Goal: Information Seeking & Learning: Learn about a topic

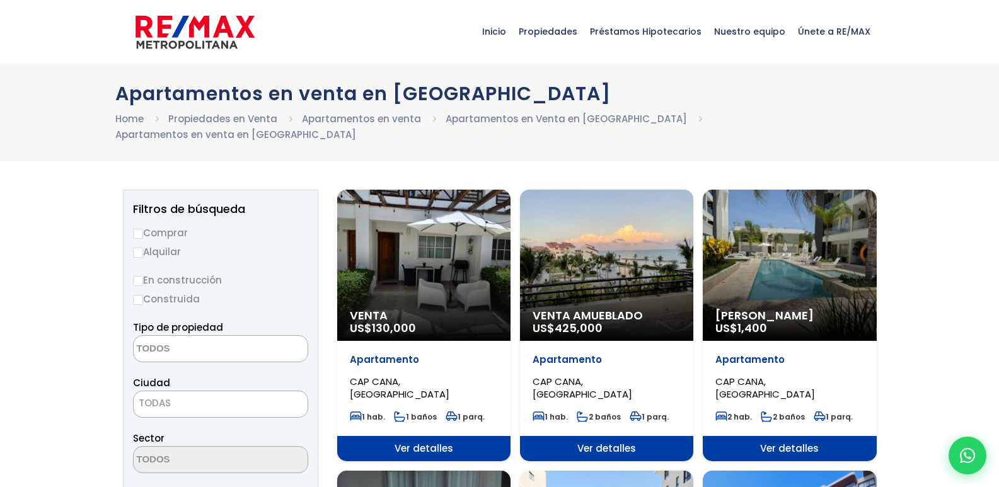
select select
click at [474, 287] on div "Venta US$ 130,000" at bounding box center [423, 265] width 173 height 151
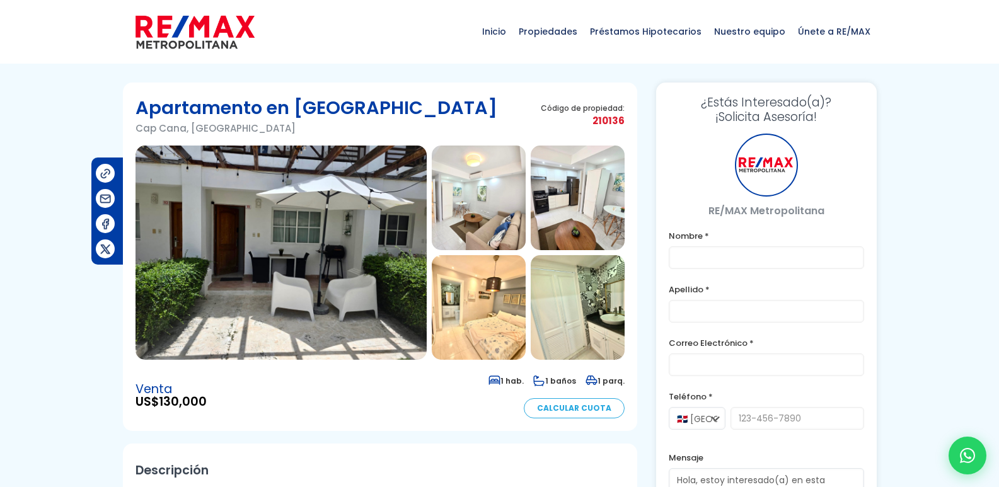
click at [325, 271] on img at bounding box center [280, 253] width 291 height 214
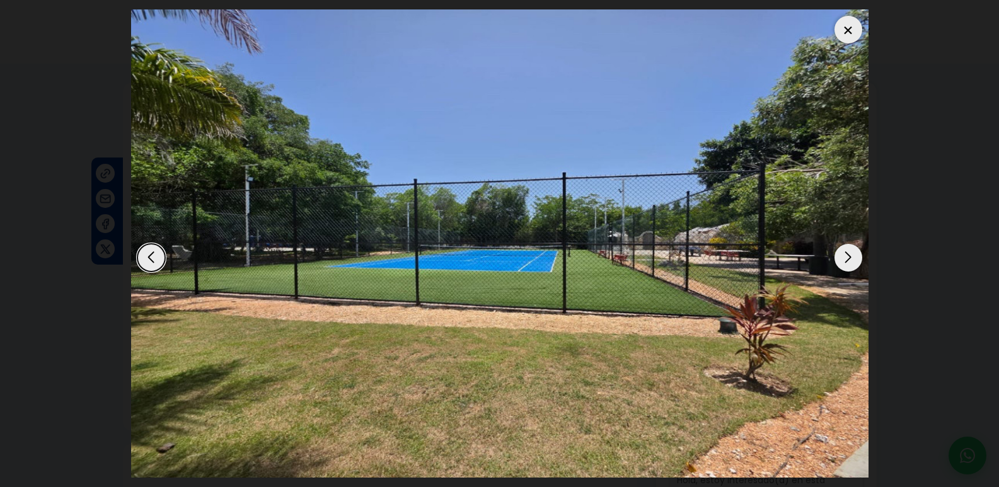
click at [849, 33] on div at bounding box center [848, 30] width 28 height 28
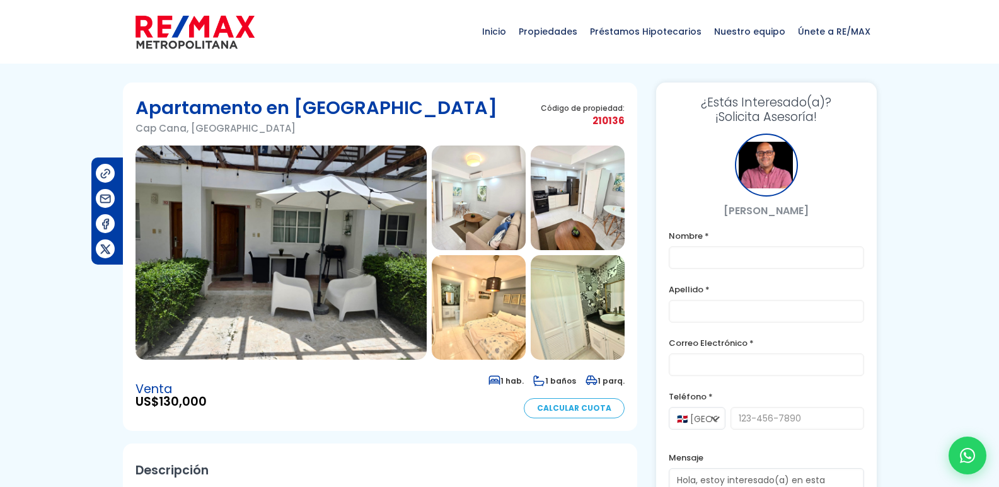
click at [505, 238] on img at bounding box center [479, 198] width 94 height 105
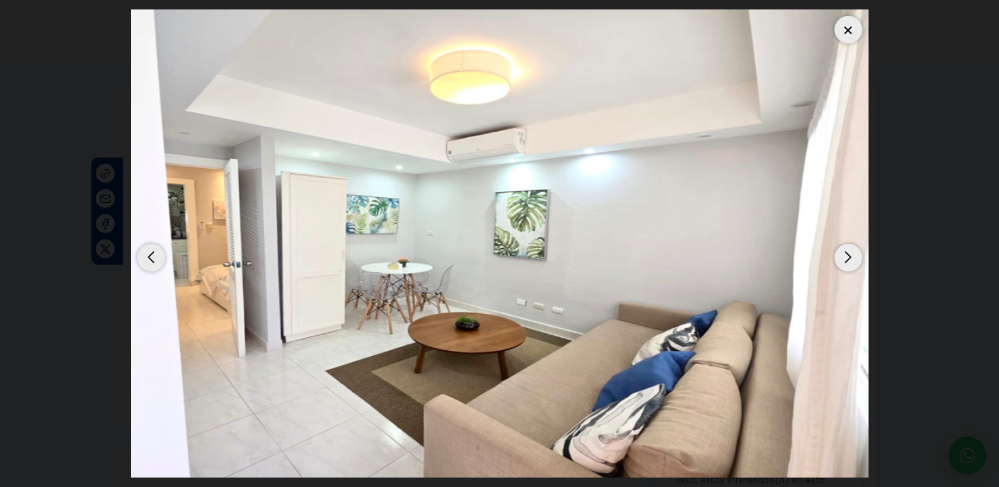
click at [835, 255] on div "Next slide" at bounding box center [848, 258] width 28 height 28
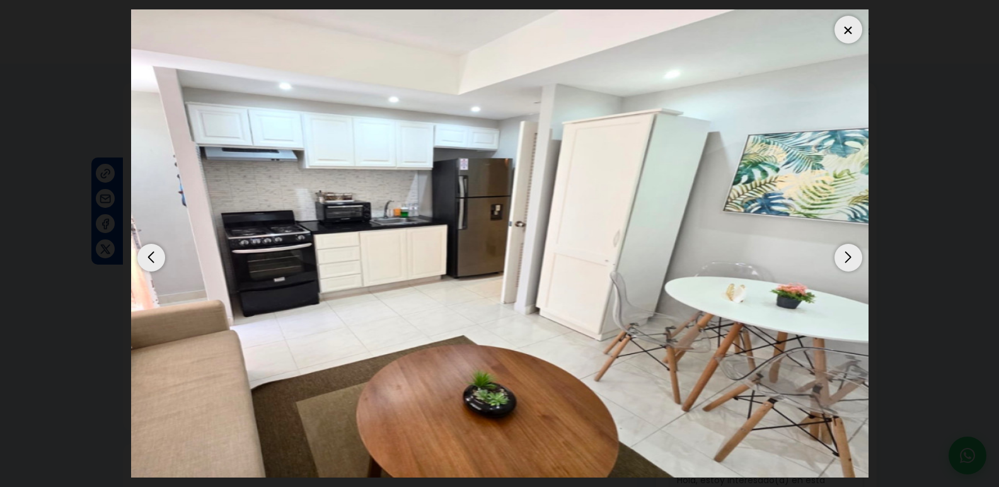
click at [834, 255] on div "Next slide" at bounding box center [848, 258] width 28 height 28
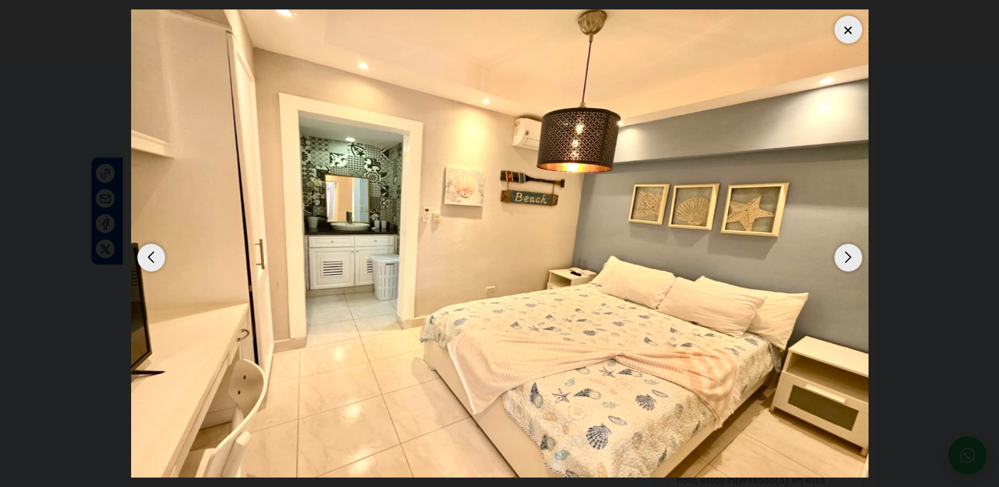
click at [834, 255] on div "Next slide" at bounding box center [848, 258] width 28 height 28
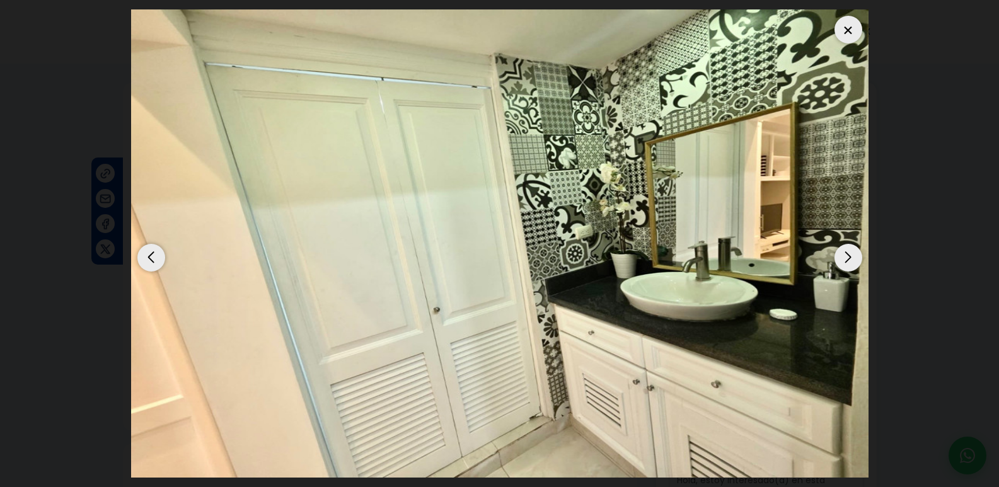
click at [834, 255] on div "Next slide" at bounding box center [848, 258] width 28 height 28
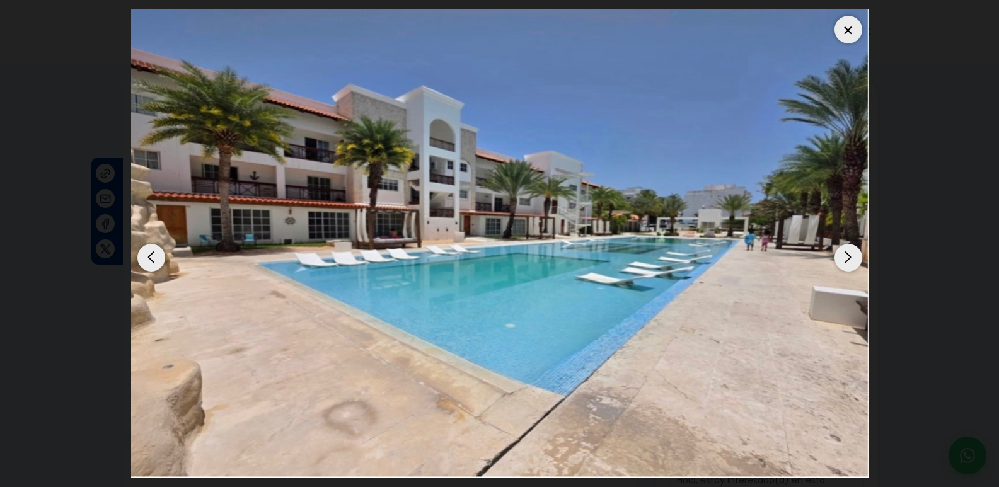
click at [834, 255] on div "Next slide" at bounding box center [848, 258] width 28 height 28
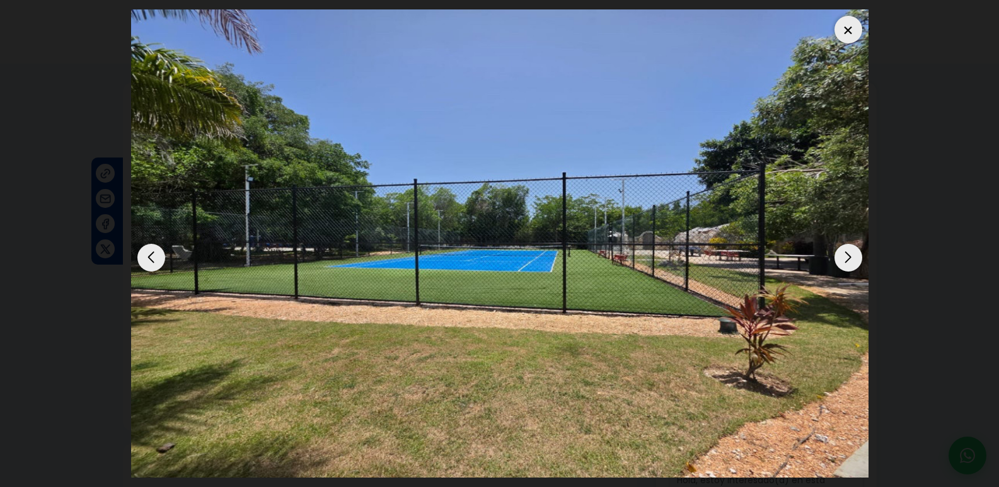
click at [834, 255] on div "Next slide" at bounding box center [848, 258] width 28 height 28
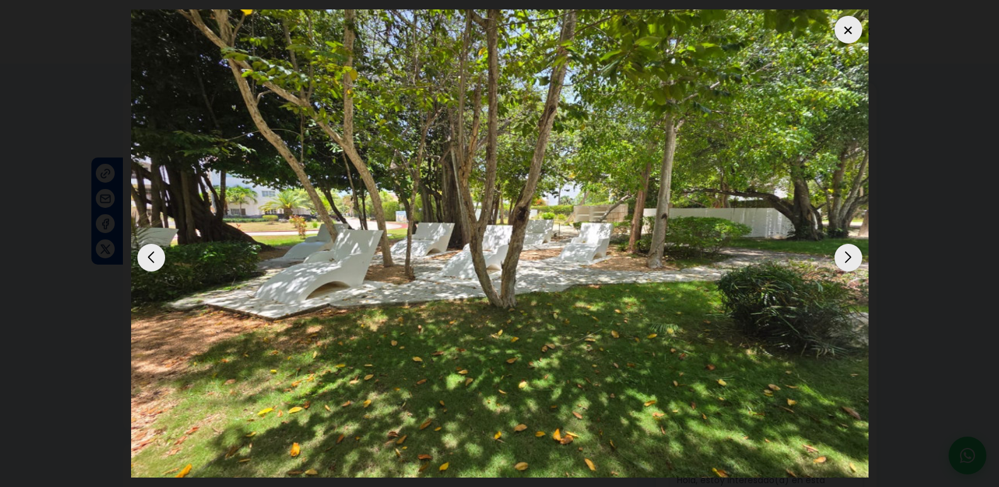
click at [834, 255] on div "Next slide" at bounding box center [848, 258] width 28 height 28
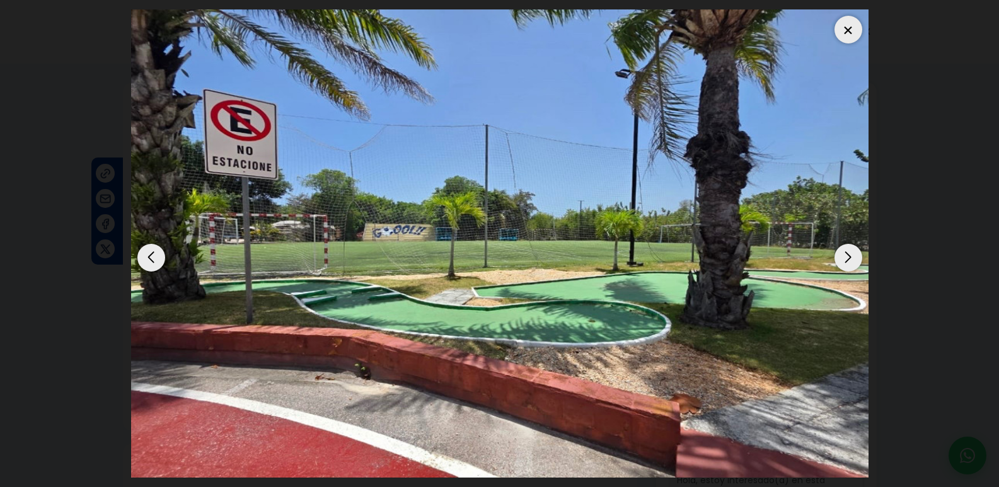
click at [834, 255] on div "Next slide" at bounding box center [848, 258] width 28 height 28
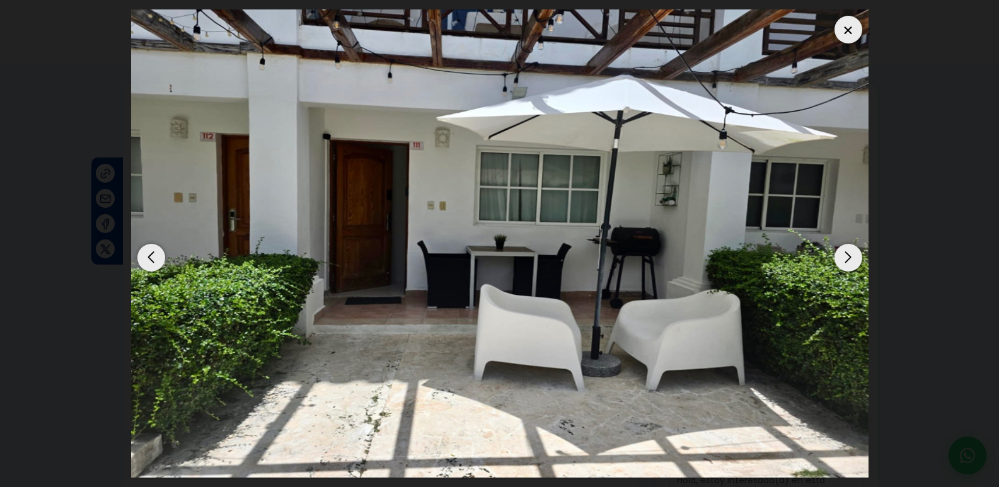
click at [834, 255] on div "Next slide" at bounding box center [848, 258] width 28 height 28
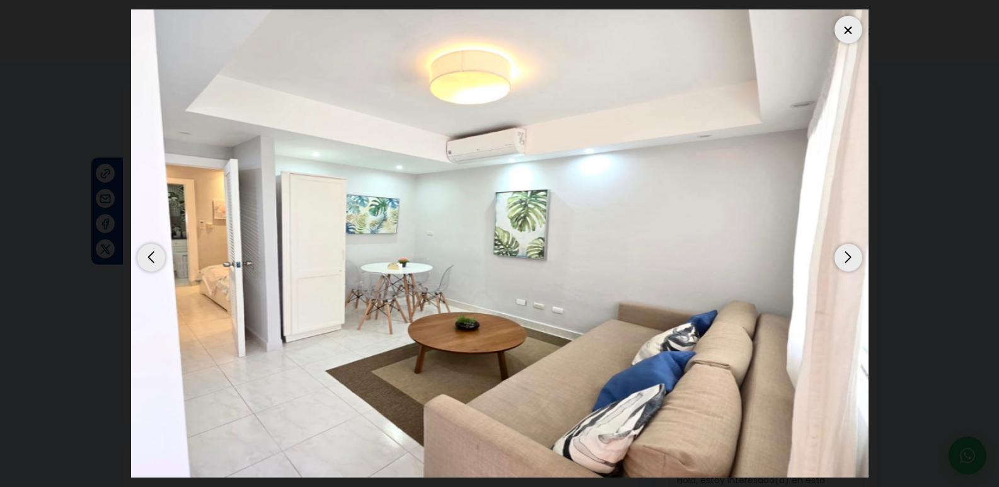
click at [830, 255] on img "2 / 9" at bounding box center [499, 243] width 737 height 468
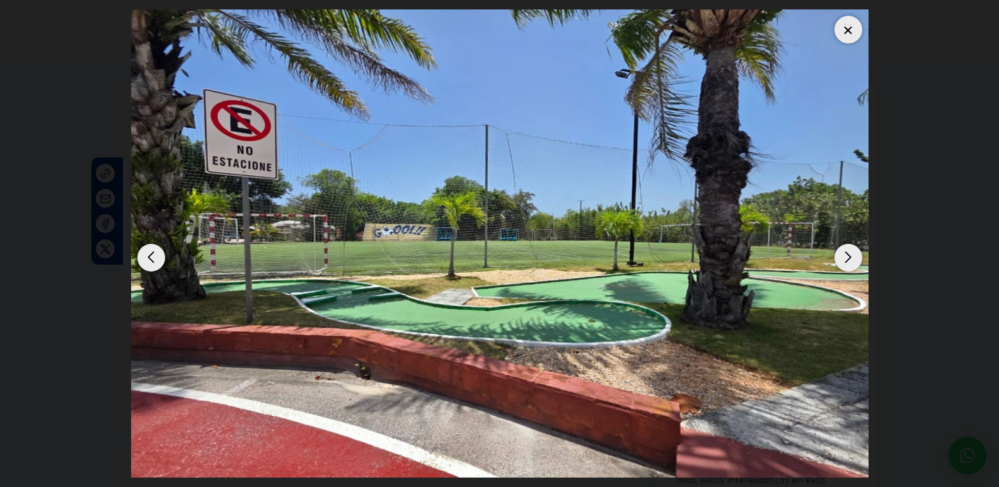
click at [843, 257] on div "Next slide" at bounding box center [848, 258] width 28 height 28
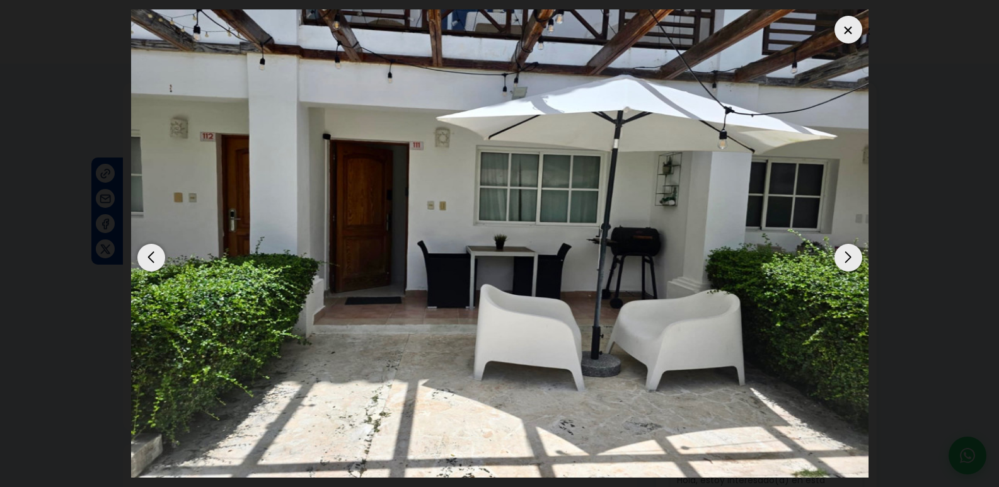
click at [834, 258] on div "Next slide" at bounding box center [848, 258] width 28 height 28
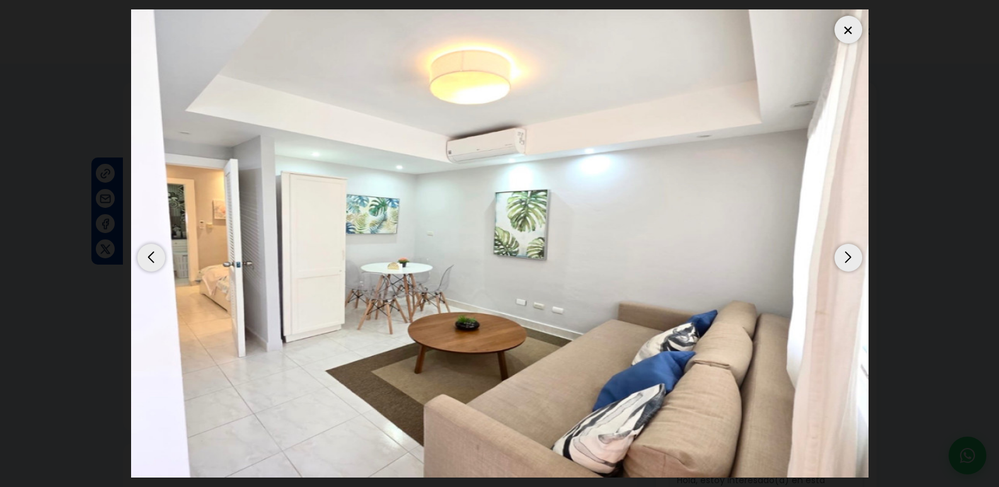
click at [849, 261] on div "Next slide" at bounding box center [848, 258] width 28 height 28
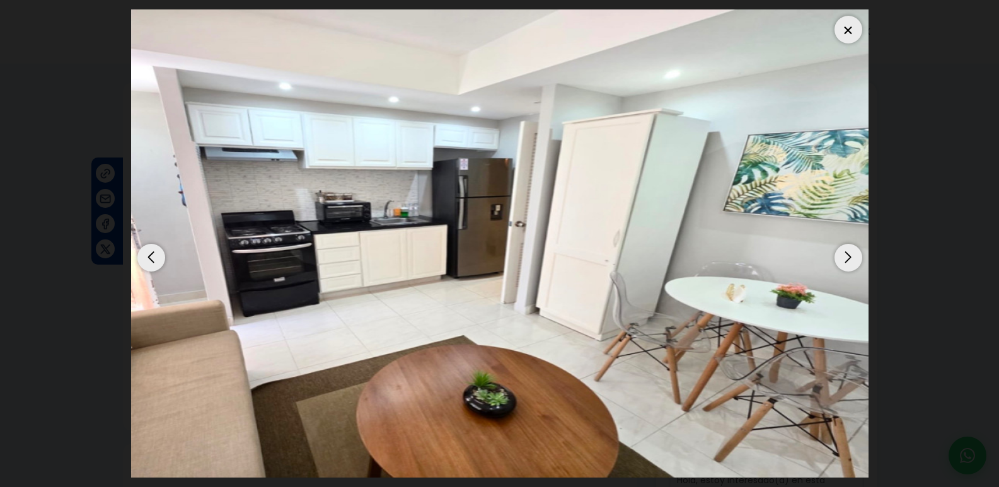
click at [849, 261] on div "Next slide" at bounding box center [848, 258] width 28 height 28
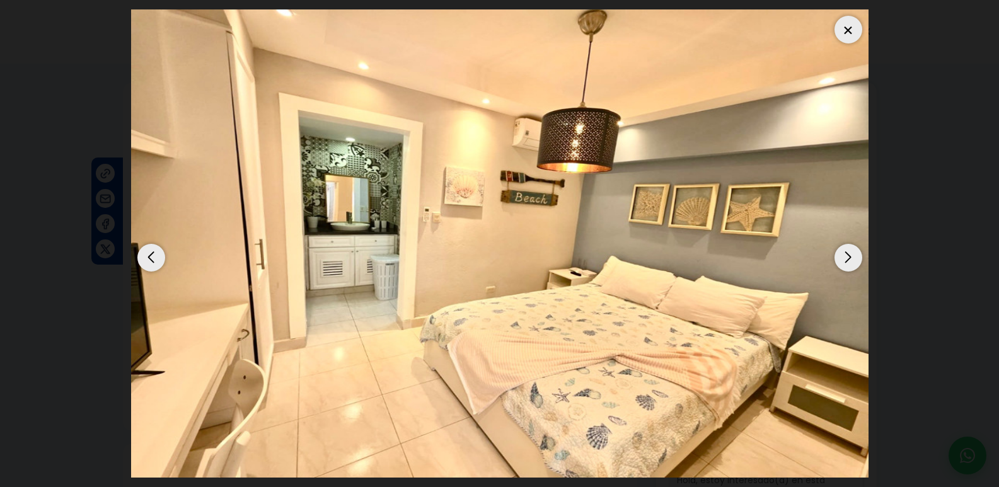
click at [849, 261] on div "Next slide" at bounding box center [848, 258] width 28 height 28
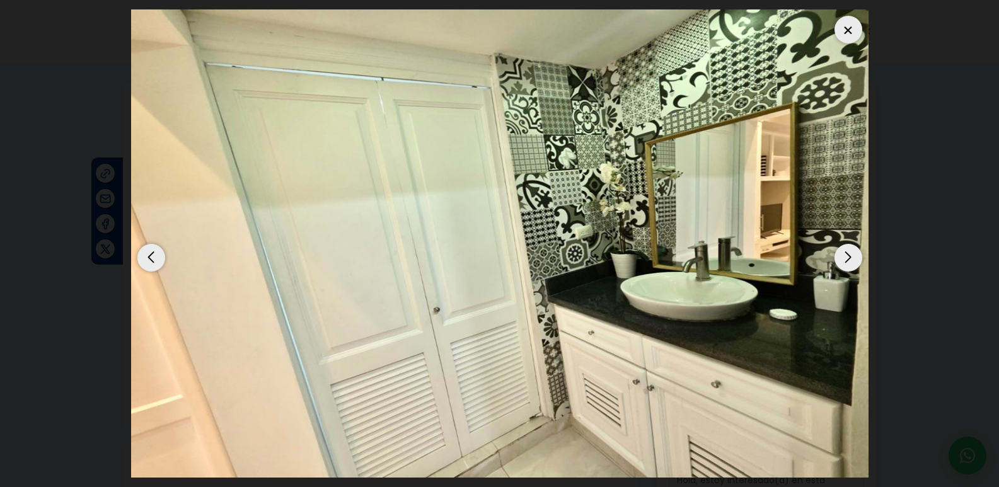
click at [849, 261] on div "Next slide" at bounding box center [848, 258] width 28 height 28
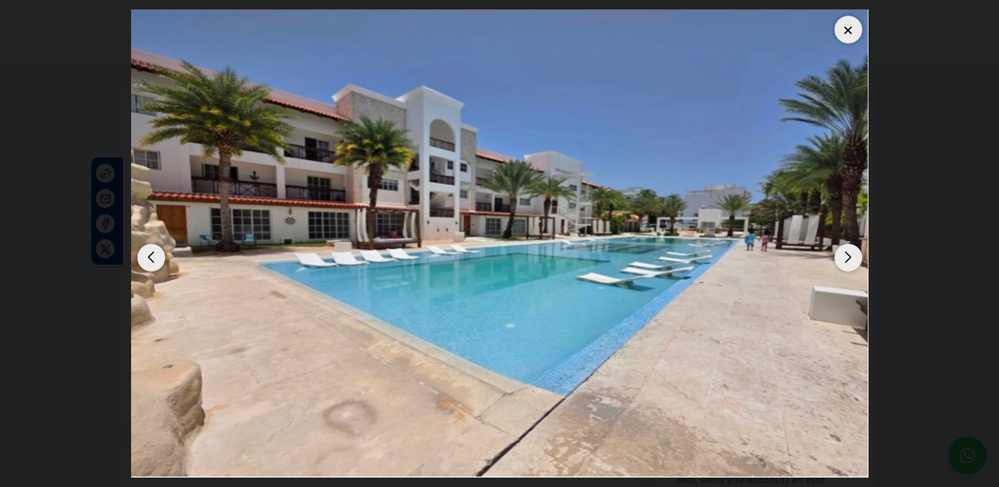
click at [849, 261] on div "Next slide" at bounding box center [848, 258] width 28 height 28
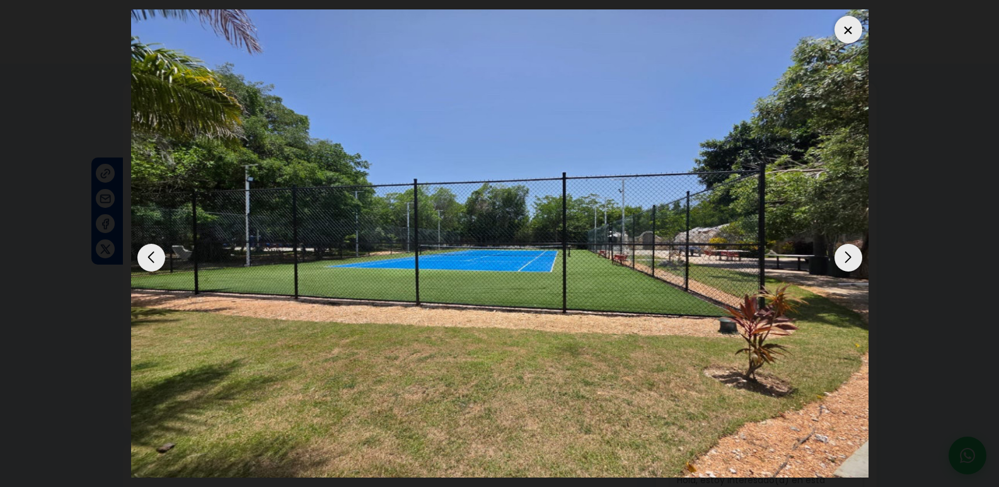
click at [849, 261] on div "Next slide" at bounding box center [848, 258] width 28 height 28
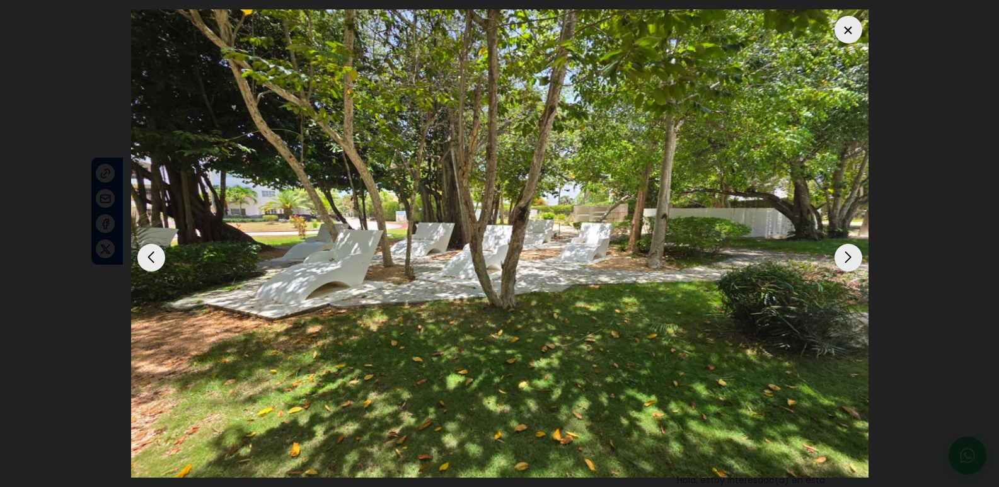
click at [849, 261] on div "Next slide" at bounding box center [848, 258] width 28 height 28
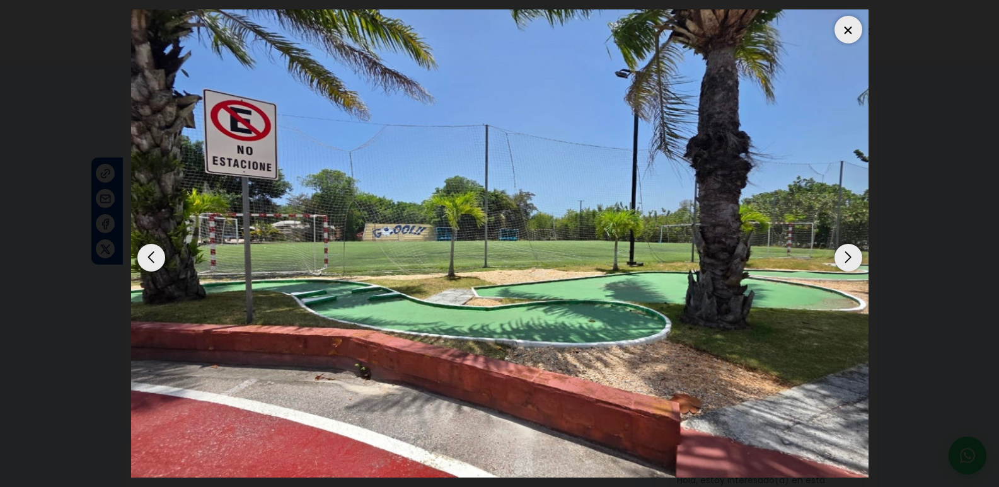
click at [849, 261] on div "Next slide" at bounding box center [848, 258] width 28 height 28
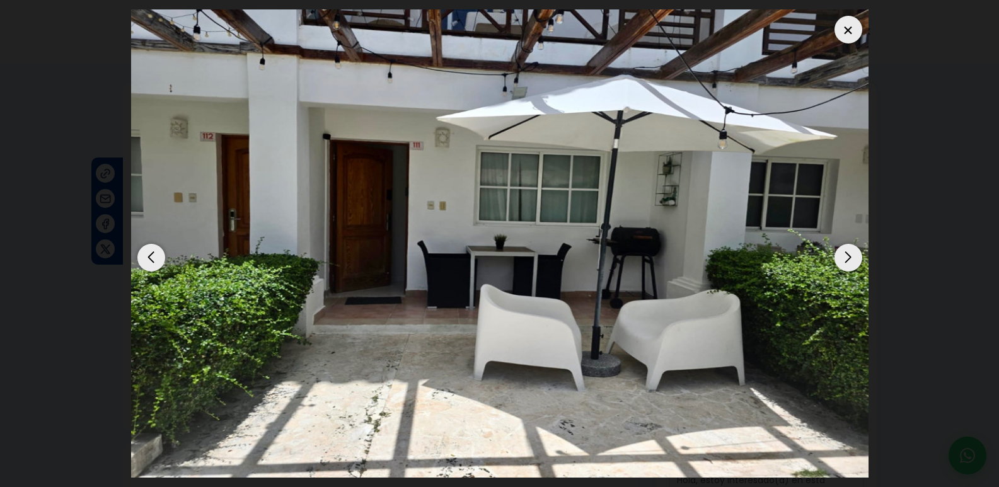
click at [849, 261] on div "Next slide" at bounding box center [848, 258] width 28 height 28
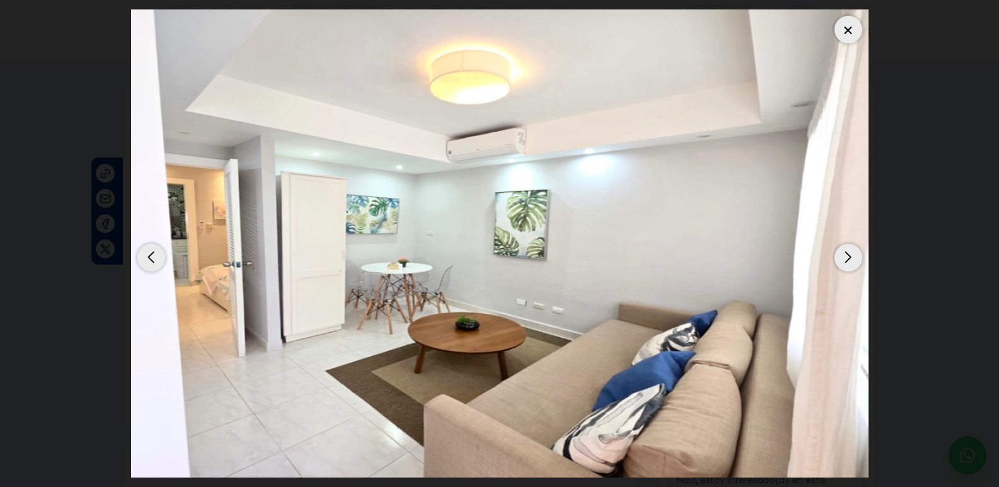
click at [849, 261] on div "Next slide" at bounding box center [848, 258] width 28 height 28
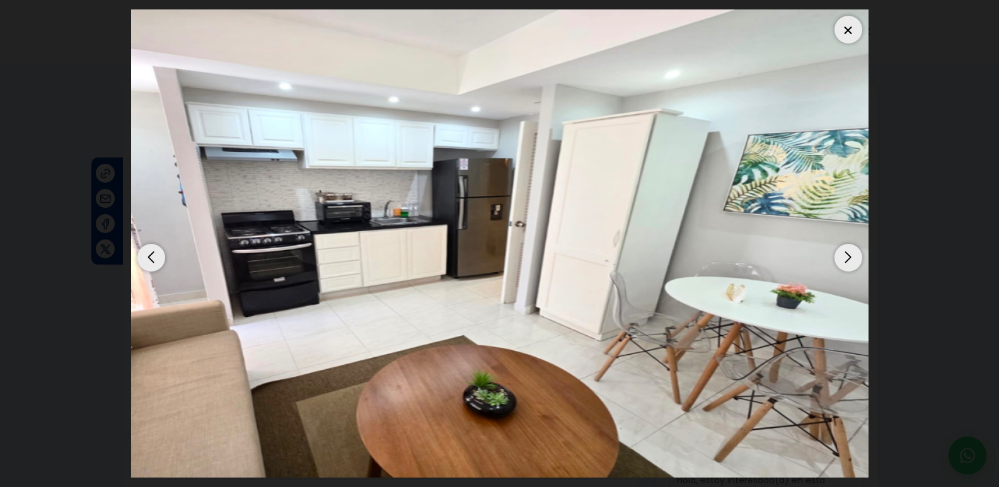
click at [847, 22] on div at bounding box center [848, 30] width 28 height 28
